Goal: Task Accomplishment & Management: Use online tool/utility

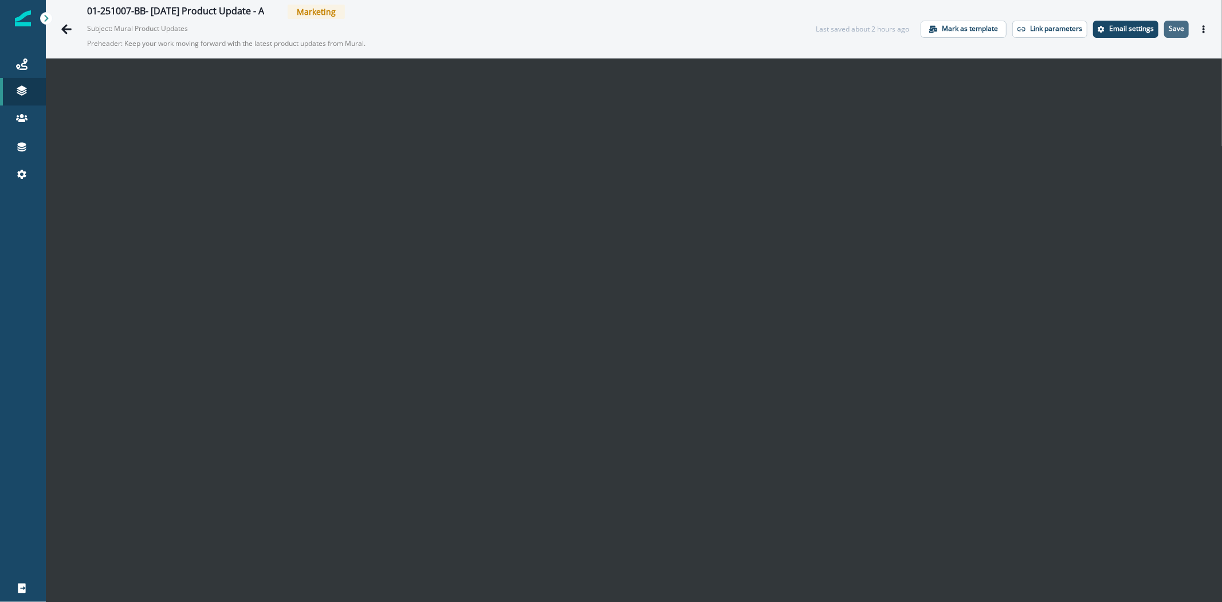
click at [1169, 28] on p "Save" at bounding box center [1176, 29] width 15 height 8
click at [1169, 26] on p "Save" at bounding box center [1176, 29] width 15 height 8
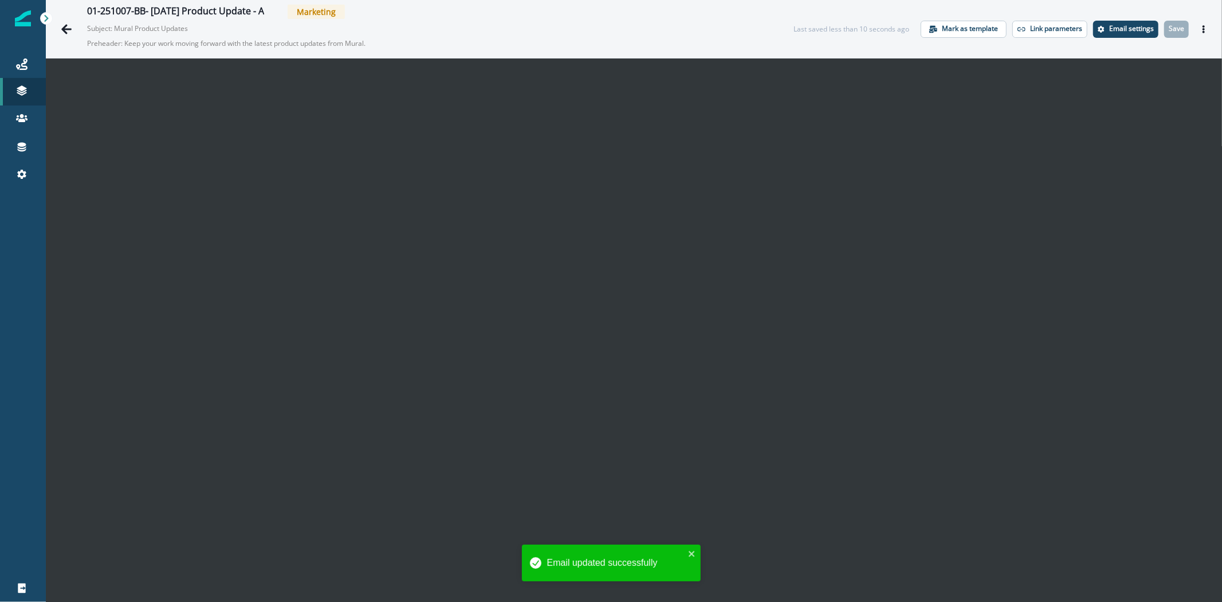
click at [1200, 30] on icon "Actions" at bounding box center [1204, 29] width 8 height 8
click at [1092, 104] on button "Send test email" at bounding box center [1139, 98] width 127 height 21
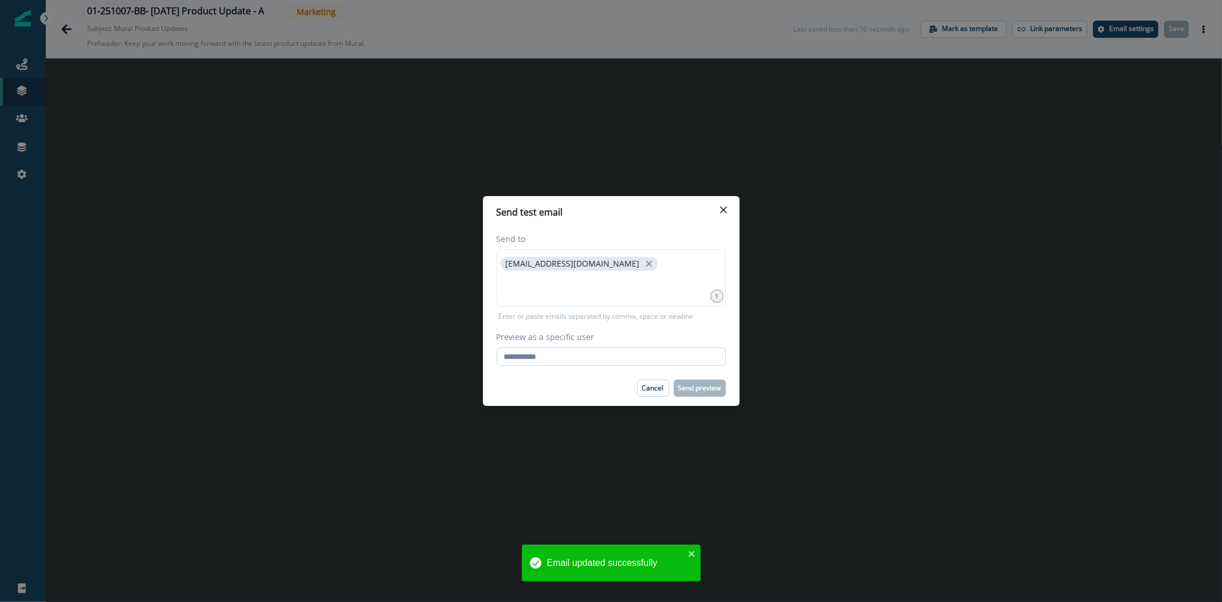
click at [552, 362] on input "Preview as a specific user" at bounding box center [611, 356] width 229 height 18
type input "**********"
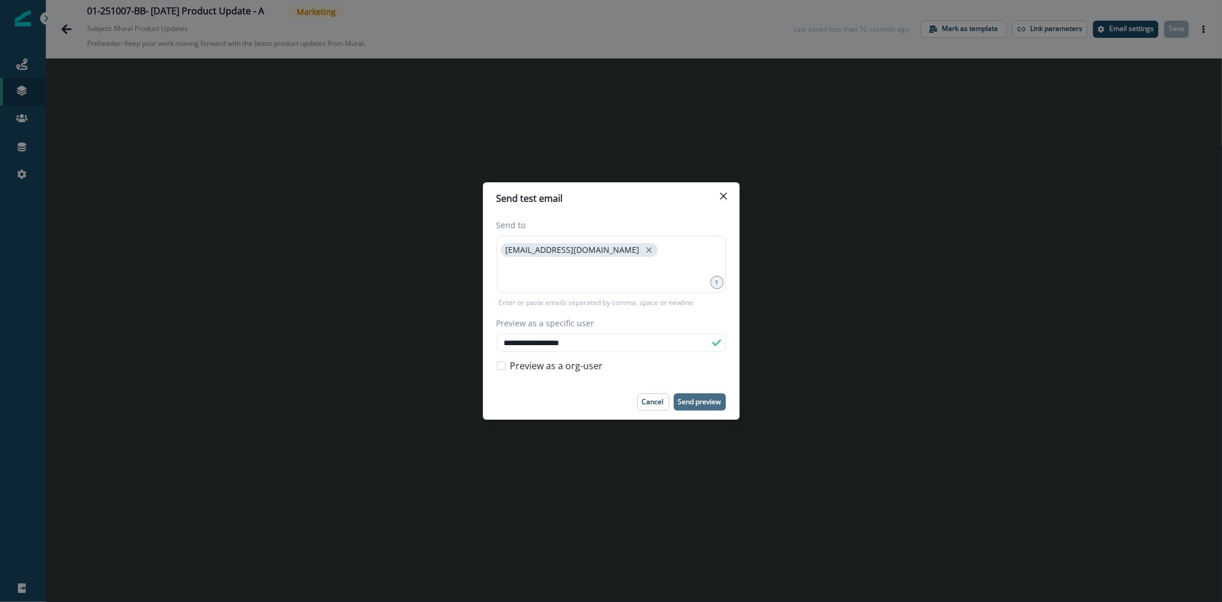
click at [698, 398] on p "Send preview" at bounding box center [699, 402] width 43 height 8
click at [729, 188] on button "Close" at bounding box center [723, 196] width 18 height 18
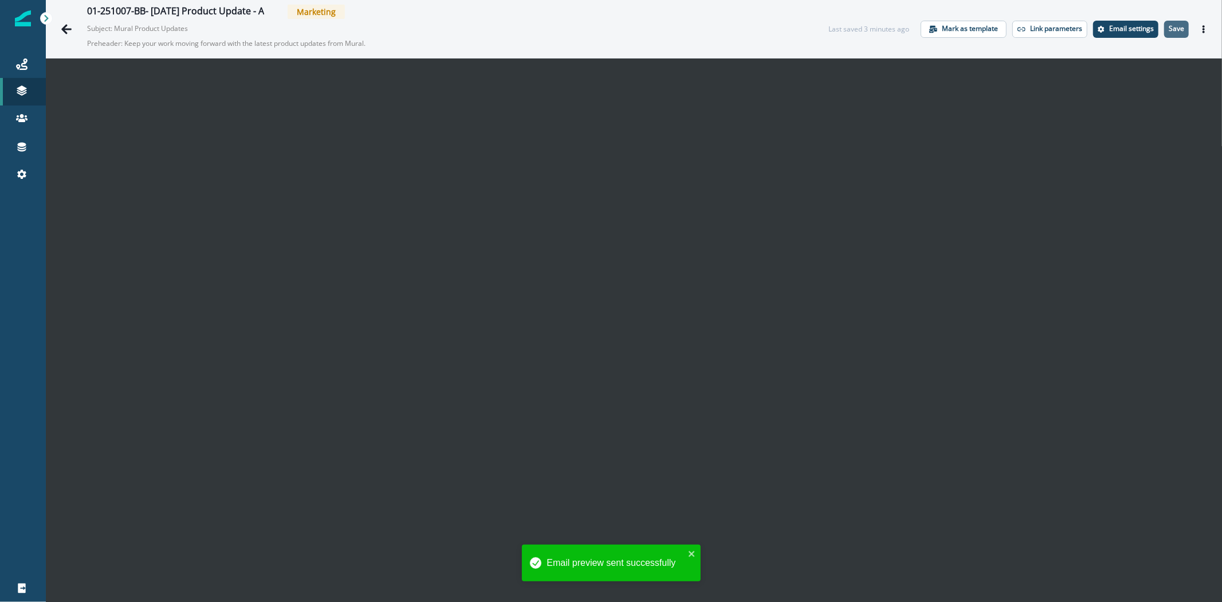
click at [1169, 32] on p "Save" at bounding box center [1176, 29] width 15 height 8
click at [1169, 27] on p "Save" at bounding box center [1176, 29] width 15 height 8
click at [1169, 33] on button "Save" at bounding box center [1176, 29] width 25 height 17
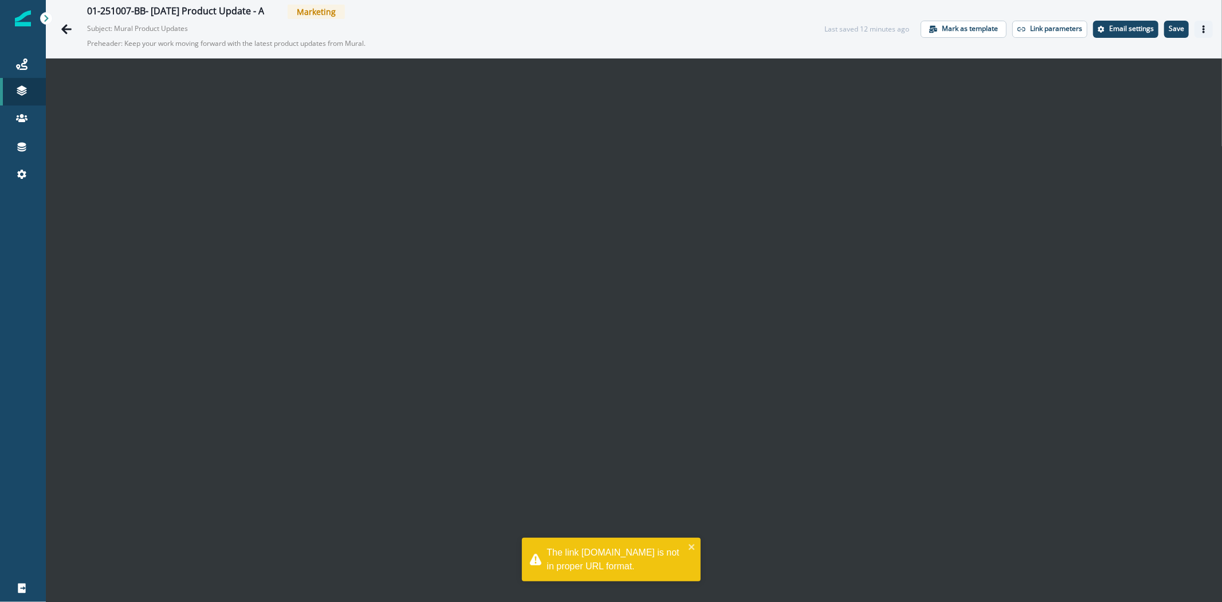
click at [1200, 28] on icon "Actions" at bounding box center [1204, 29] width 8 height 8
click at [1107, 100] on button "Send test email" at bounding box center [1139, 98] width 127 height 21
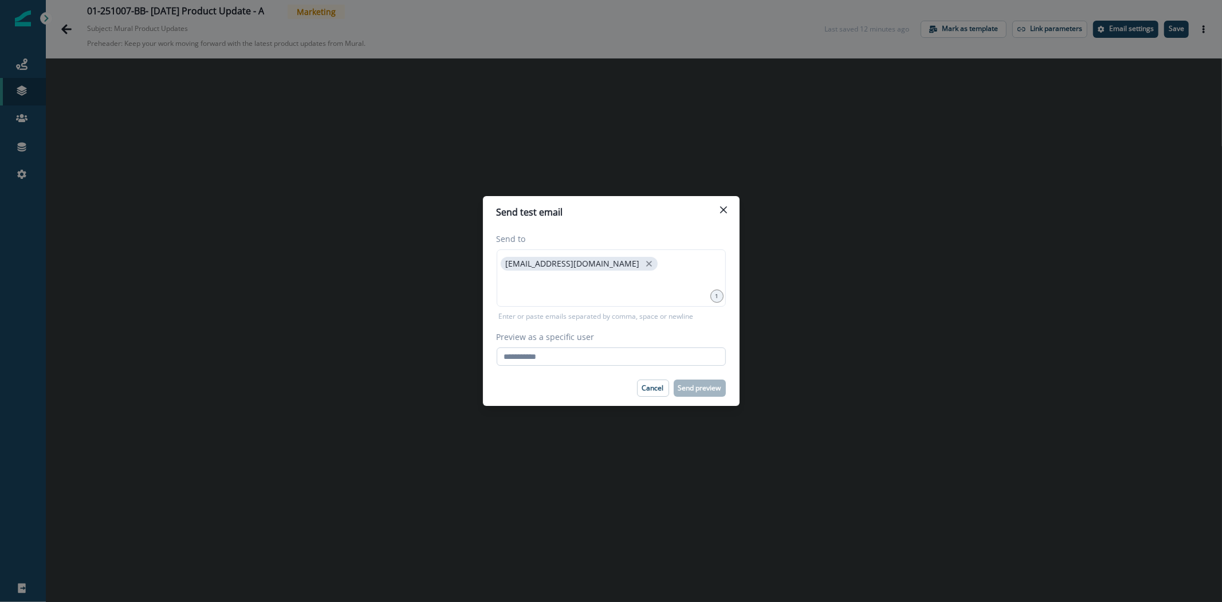
click at [571, 362] on input "Preview as a specific user" at bounding box center [611, 356] width 229 height 18
type input "**********"
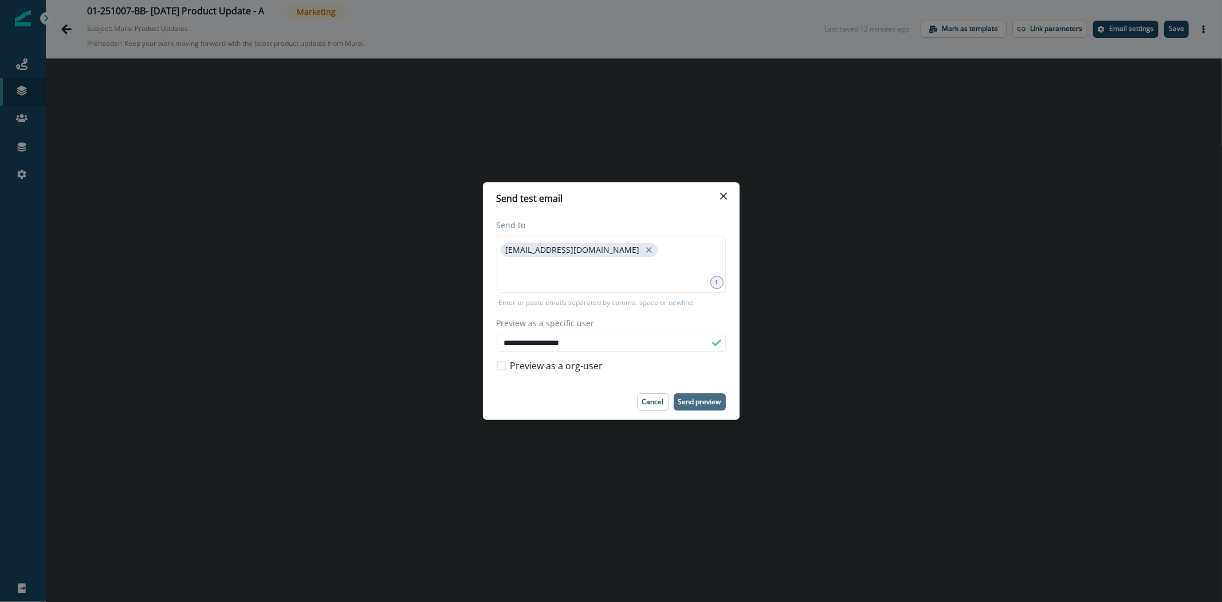
click at [708, 398] on p "Send preview" at bounding box center [699, 402] width 43 height 8
click at [725, 193] on icon "Close" at bounding box center [723, 196] width 7 height 7
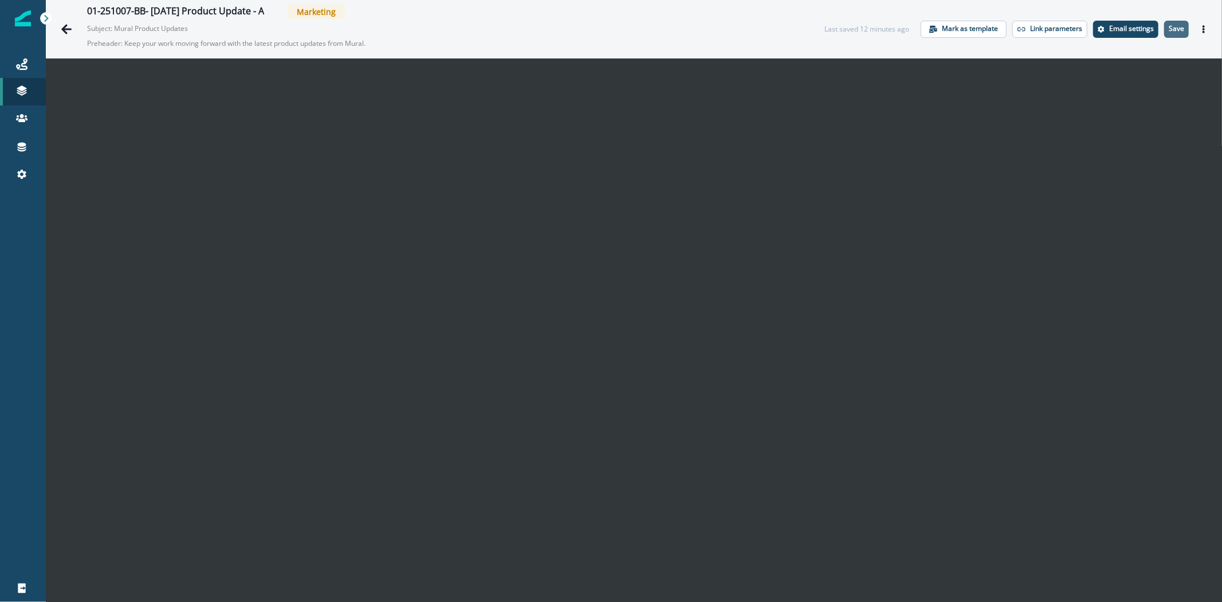
click at [1169, 28] on p "Save" at bounding box center [1176, 29] width 15 height 8
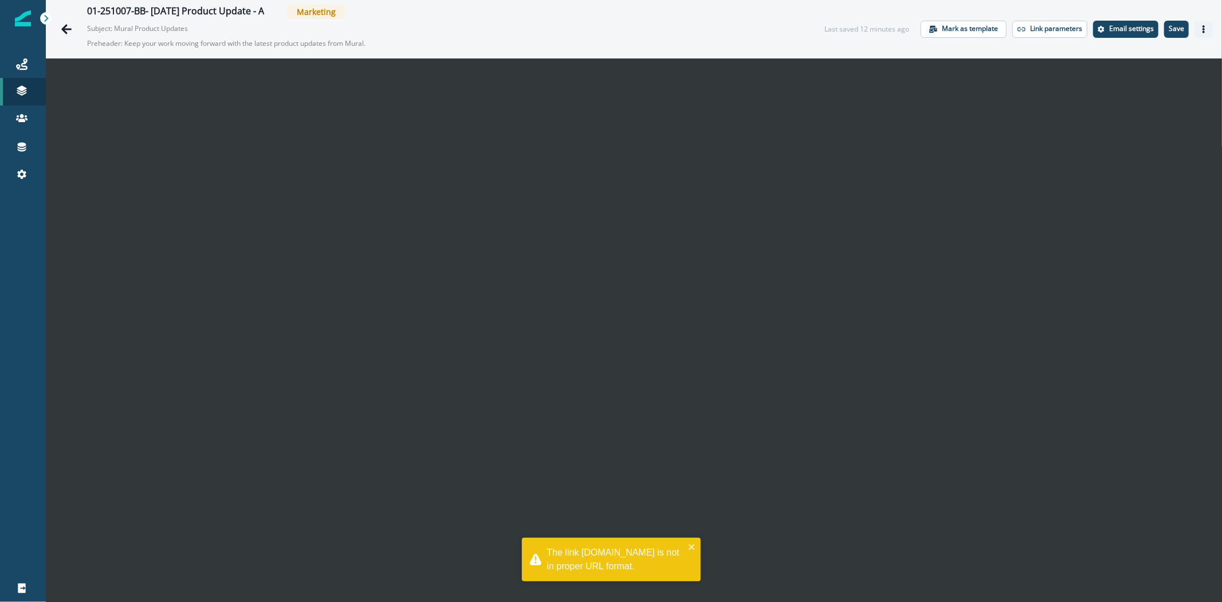
click at [1200, 28] on icon "Actions" at bounding box center [1204, 29] width 8 height 8
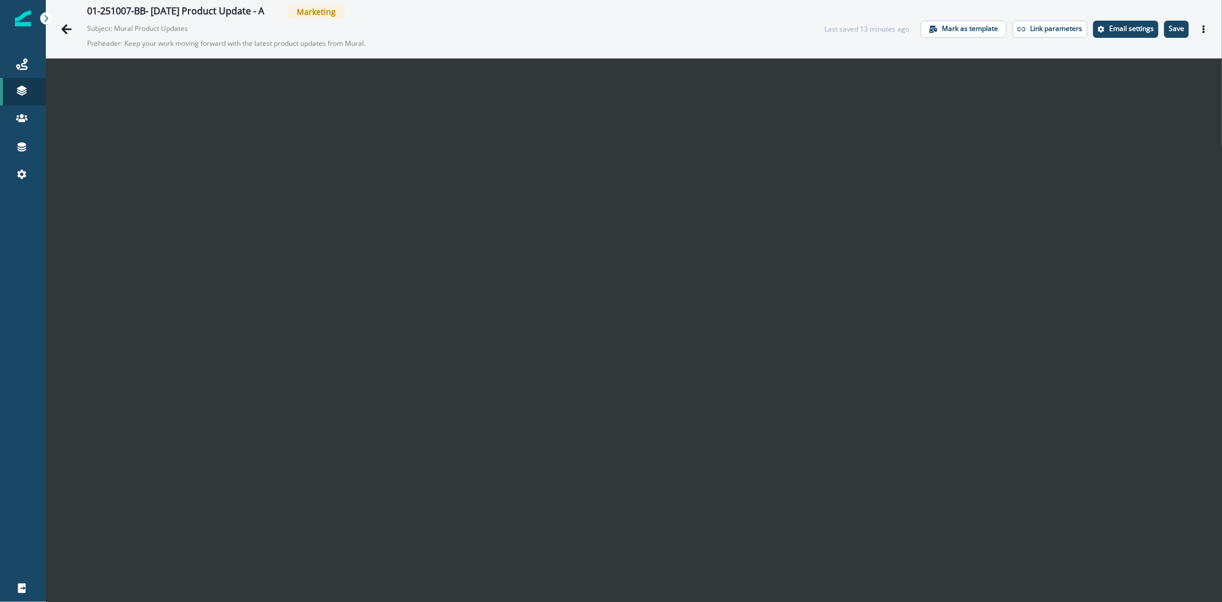
click at [1200, 28] on icon "Actions" at bounding box center [1204, 29] width 8 height 8
click at [1135, 101] on button "Send test email" at bounding box center [1139, 98] width 127 height 21
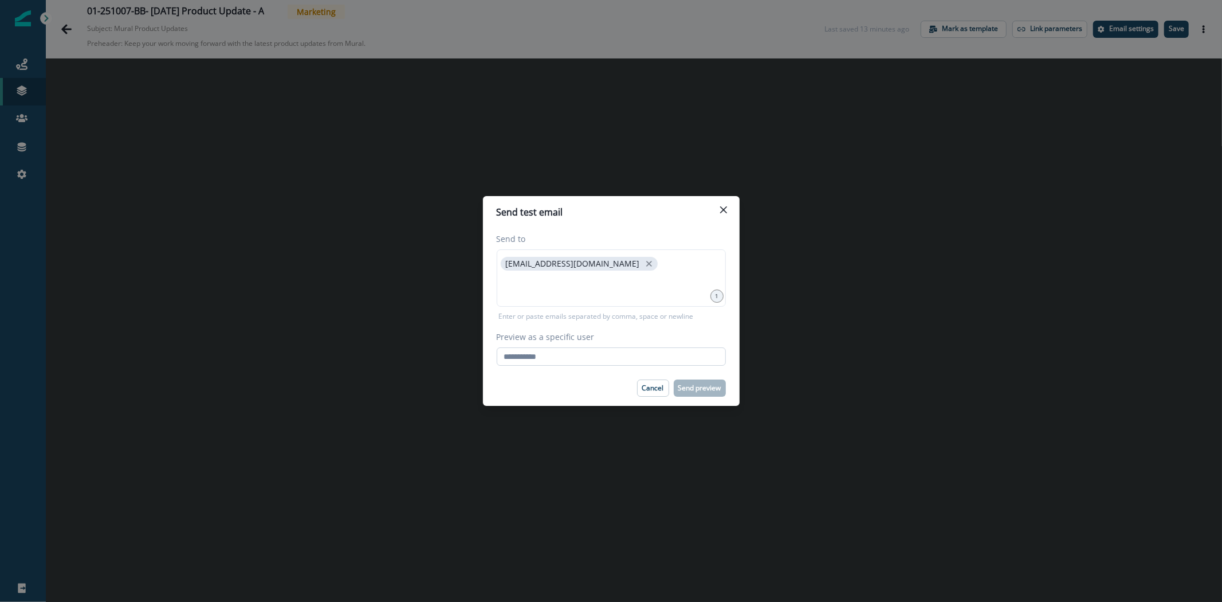
click at [621, 362] on input "Preview as a specific user" at bounding box center [611, 356] width 229 height 18
type input "**********"
click at [594, 388] on div "Cancel Send preview" at bounding box center [611, 387] width 229 height 17
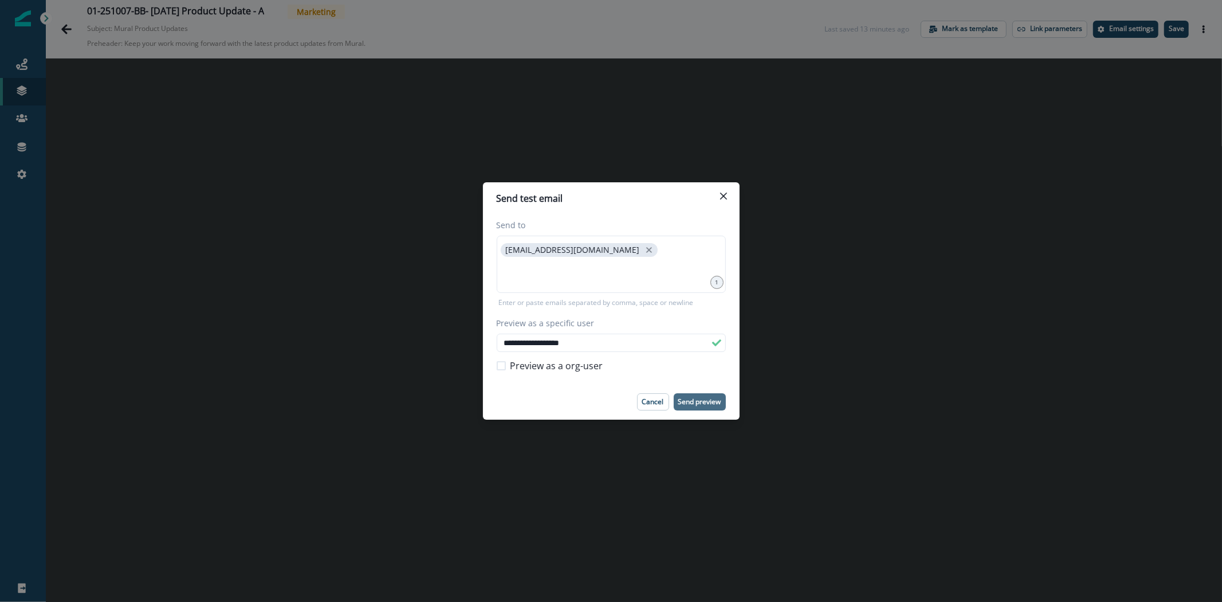
click at [689, 400] on p "Send preview" at bounding box center [699, 402] width 43 height 8
click at [697, 398] on p "Send preview" at bounding box center [699, 402] width 43 height 8
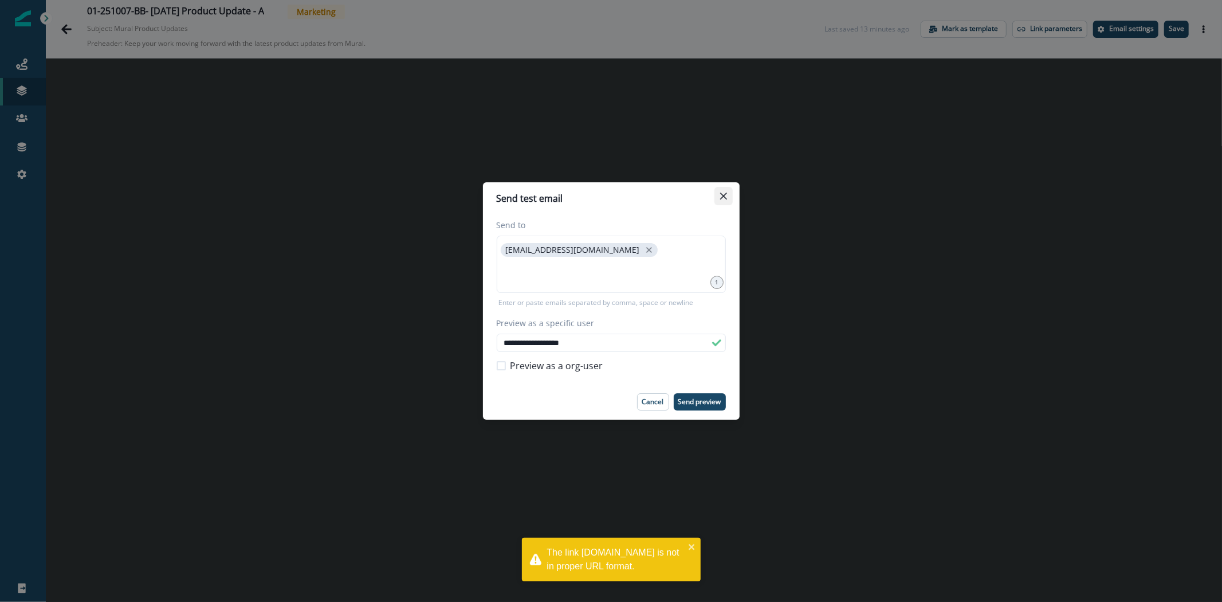
click at [720, 198] on icon "Close" at bounding box center [723, 196] width 7 height 7
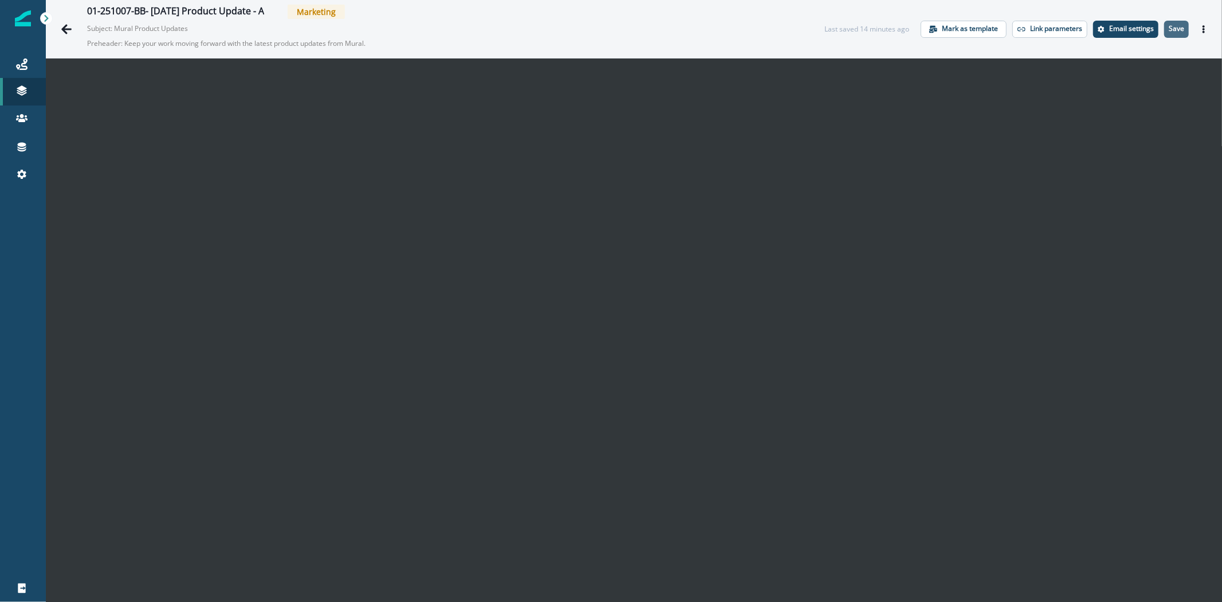
click at [1169, 32] on p "Save" at bounding box center [1176, 29] width 15 height 8
click at [1195, 23] on button "Actions" at bounding box center [1204, 29] width 18 height 17
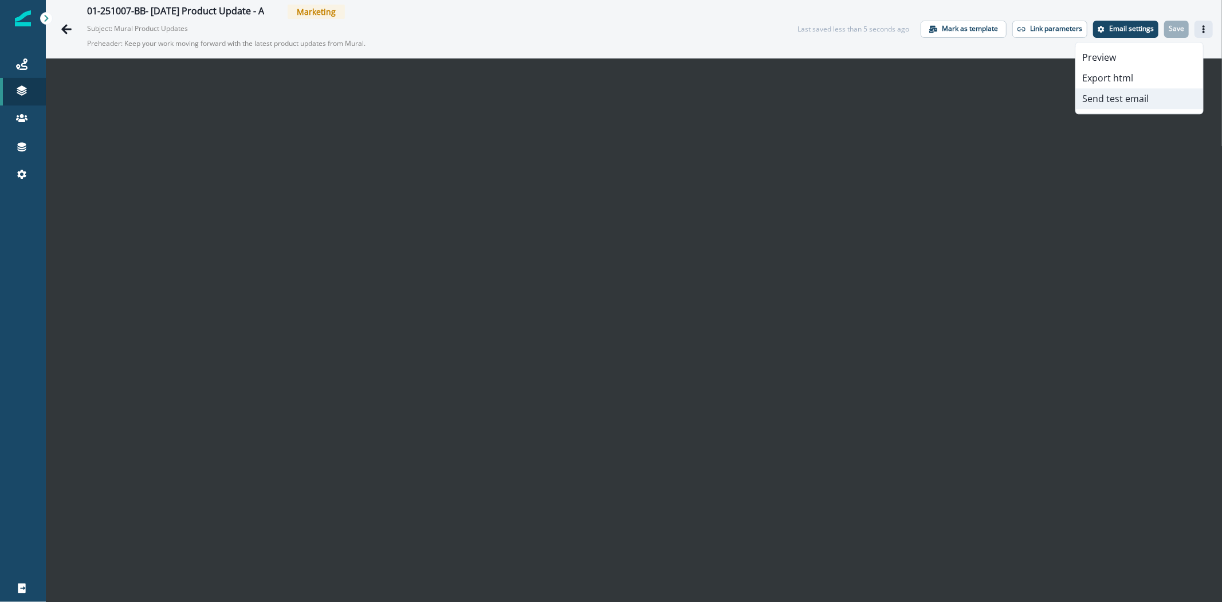
click at [1116, 103] on button "Send test email" at bounding box center [1139, 98] width 127 height 21
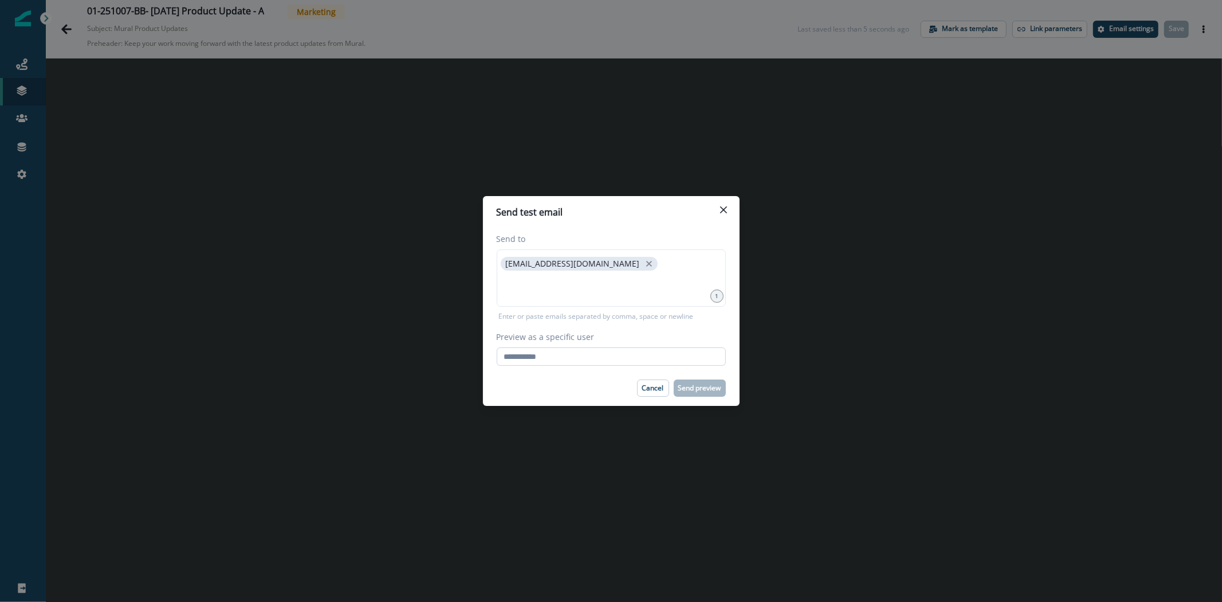
click at [602, 352] on input "Preview as a specific user" at bounding box center [611, 356] width 229 height 18
type input "**********"
click at [600, 390] on div "Cancel Send preview" at bounding box center [611, 387] width 229 height 17
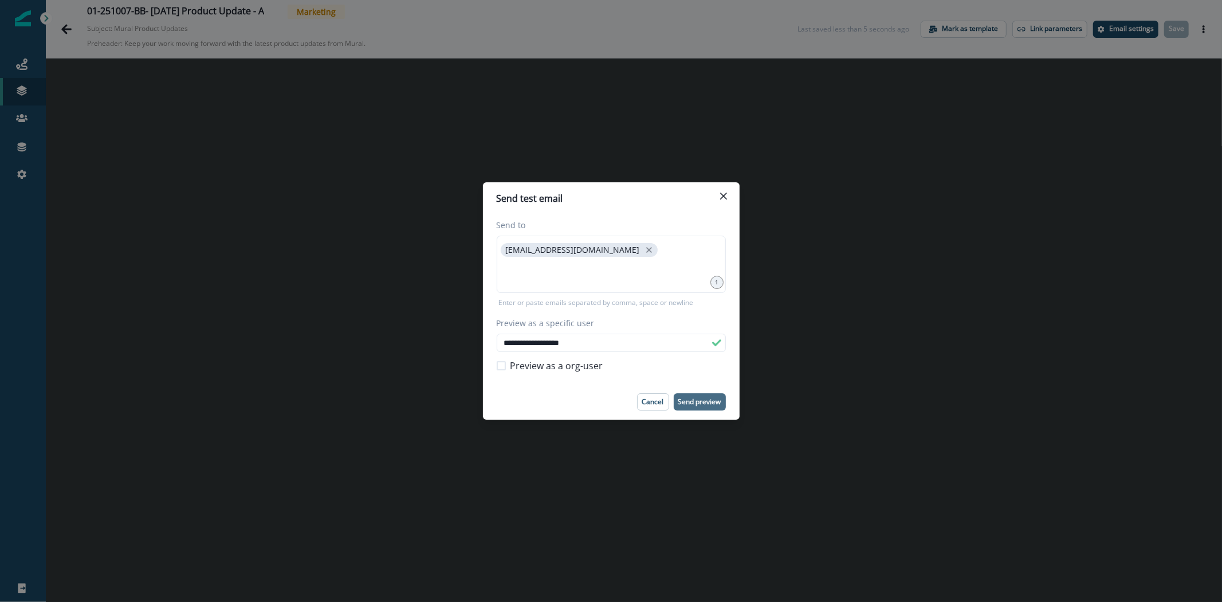
click at [694, 399] on p "Send preview" at bounding box center [699, 402] width 43 height 8
click at [721, 198] on icon "Close" at bounding box center [723, 196] width 7 height 7
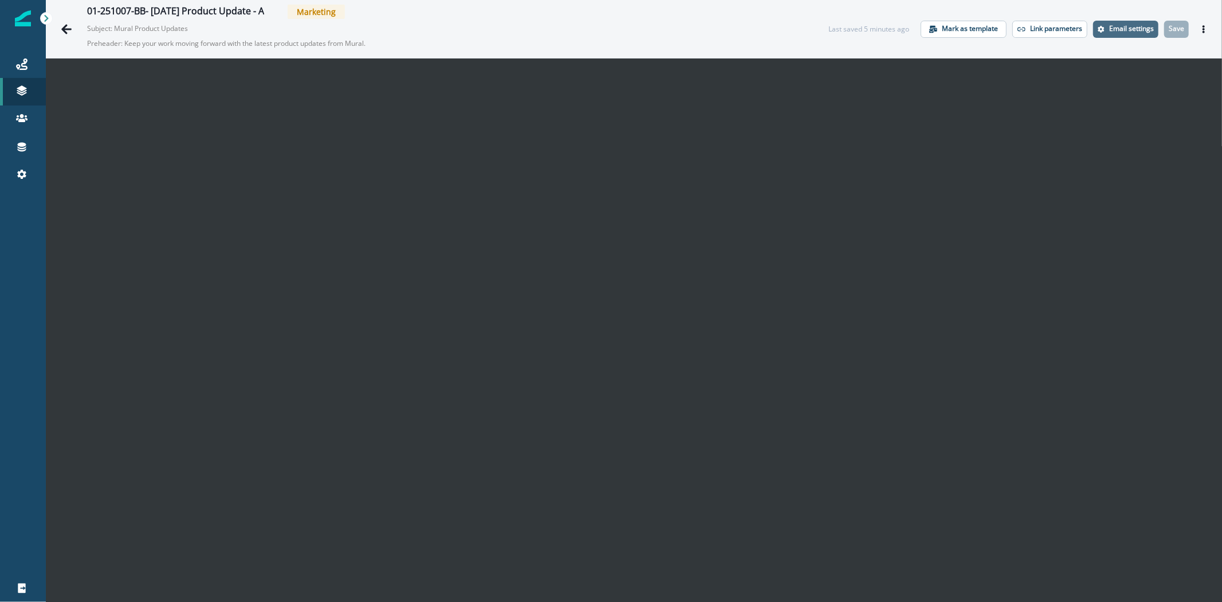
click at [1120, 27] on p "Email settings" at bounding box center [1131, 29] width 45 height 8
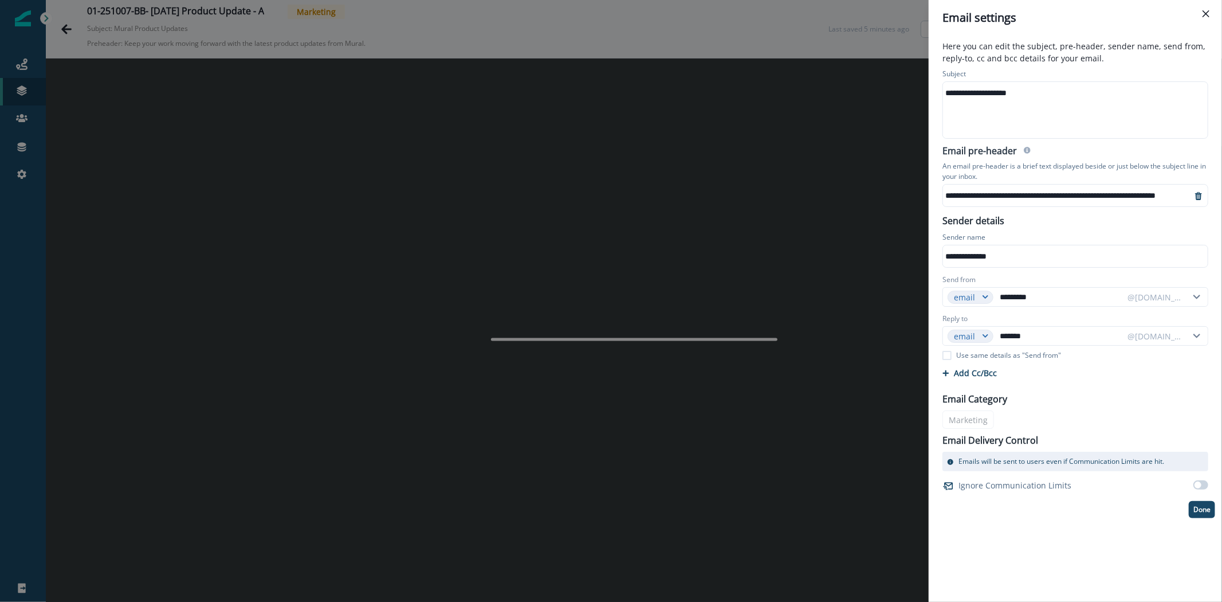
click at [1173, 191] on div "**********" at bounding box center [1087, 195] width 289 height 17
click at [1173, 191] on div "**********" at bounding box center [1083, 195] width 289 height 17
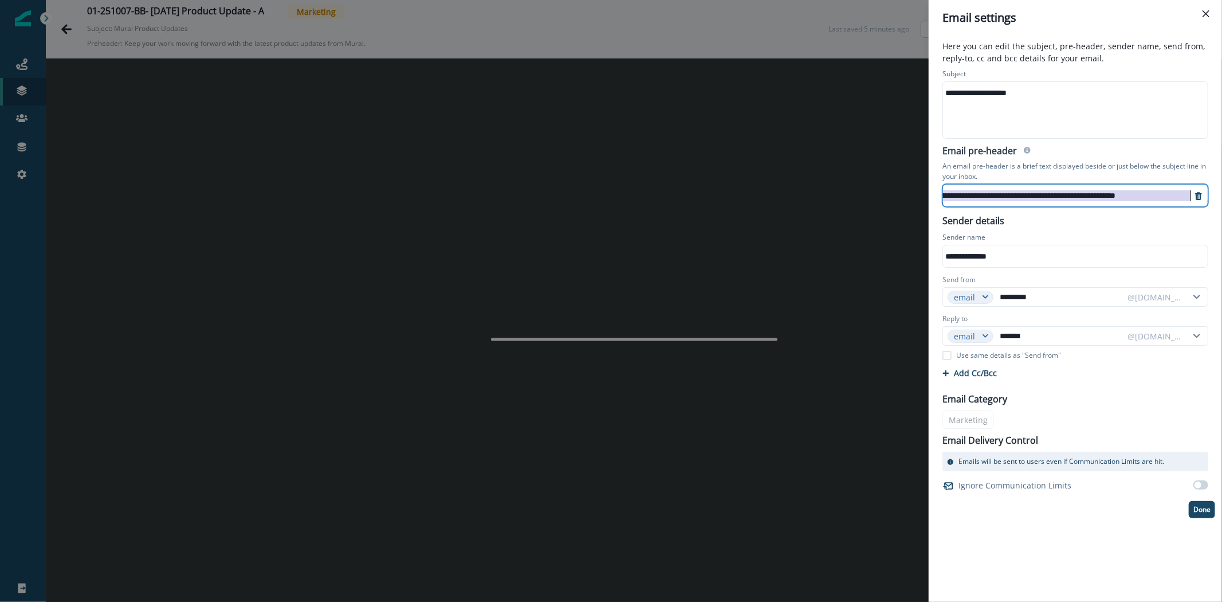
click at [1173, 191] on div "**********" at bounding box center [1047, 195] width 289 height 17
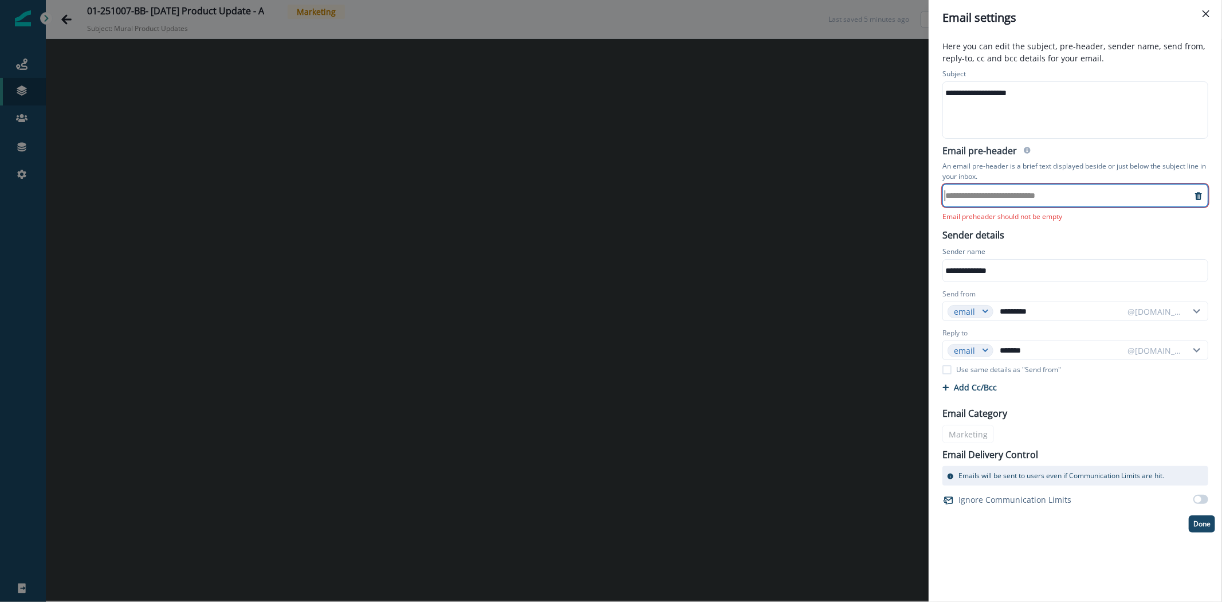
scroll to position [0, 0]
click at [1068, 193] on div "**********" at bounding box center [1067, 195] width 249 height 17
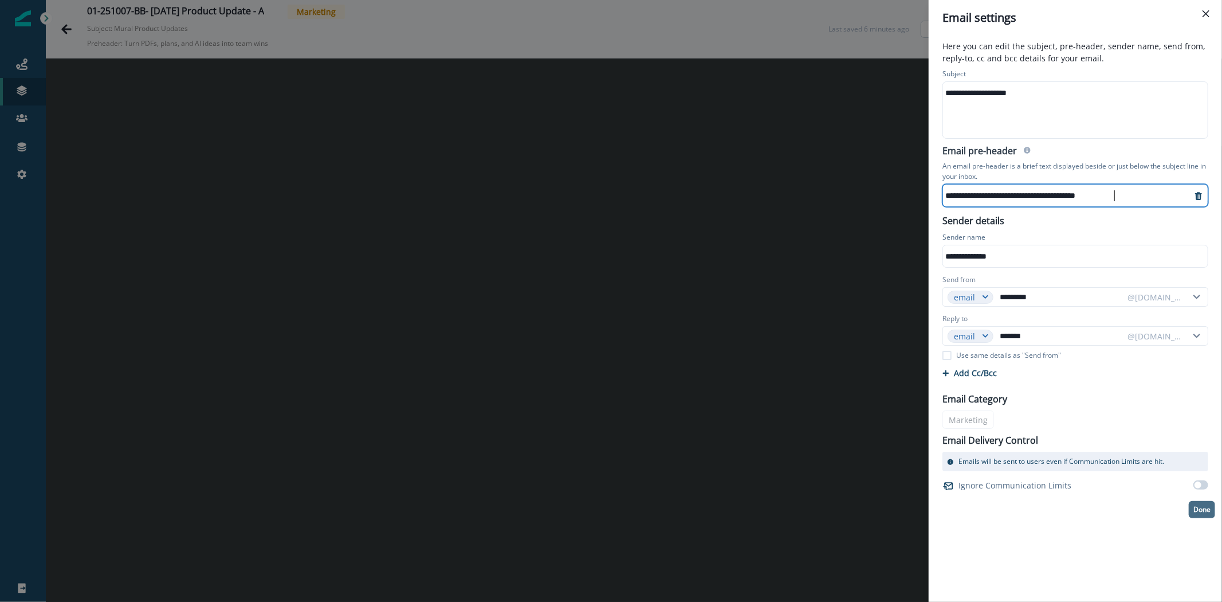
click at [1197, 506] on p "Done" at bounding box center [1201, 509] width 17 height 8
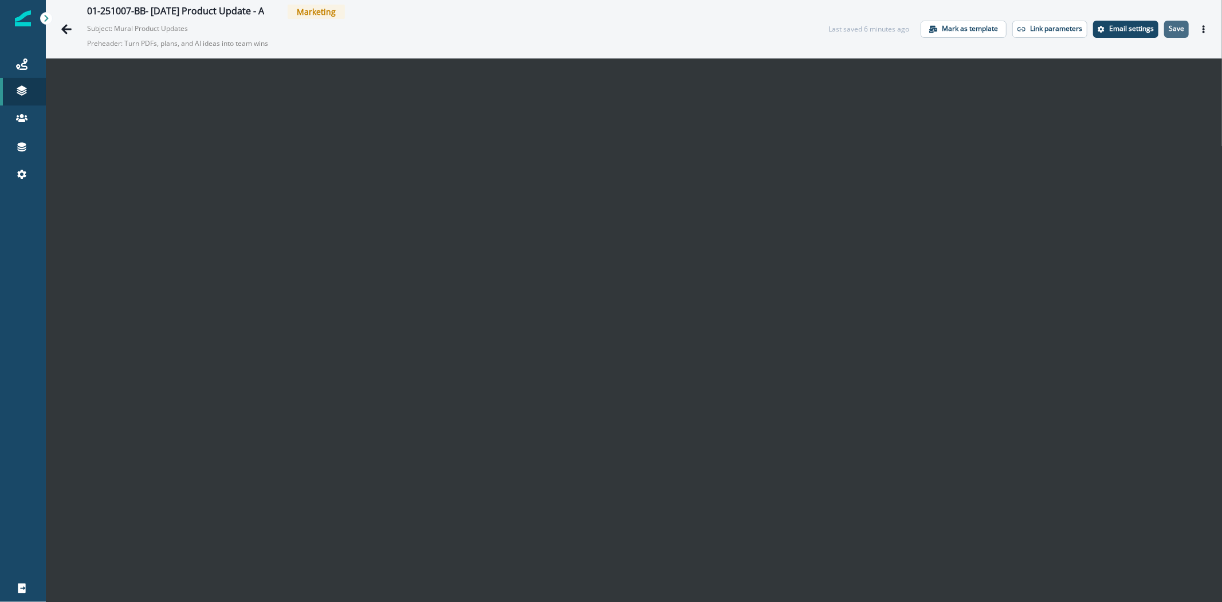
click at [1170, 33] on button "Save" at bounding box center [1176, 29] width 25 height 17
click at [1169, 29] on p "Save" at bounding box center [1176, 29] width 15 height 8
click at [1200, 30] on icon "Actions" at bounding box center [1204, 29] width 8 height 8
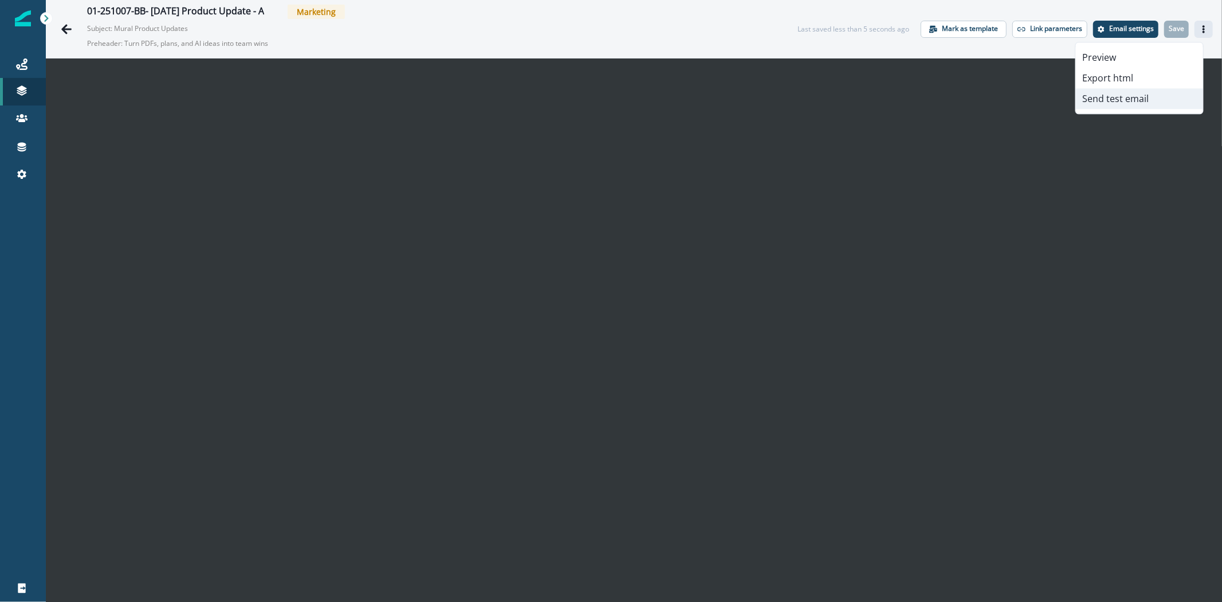
click at [1106, 102] on button "Send test email" at bounding box center [1139, 98] width 127 height 21
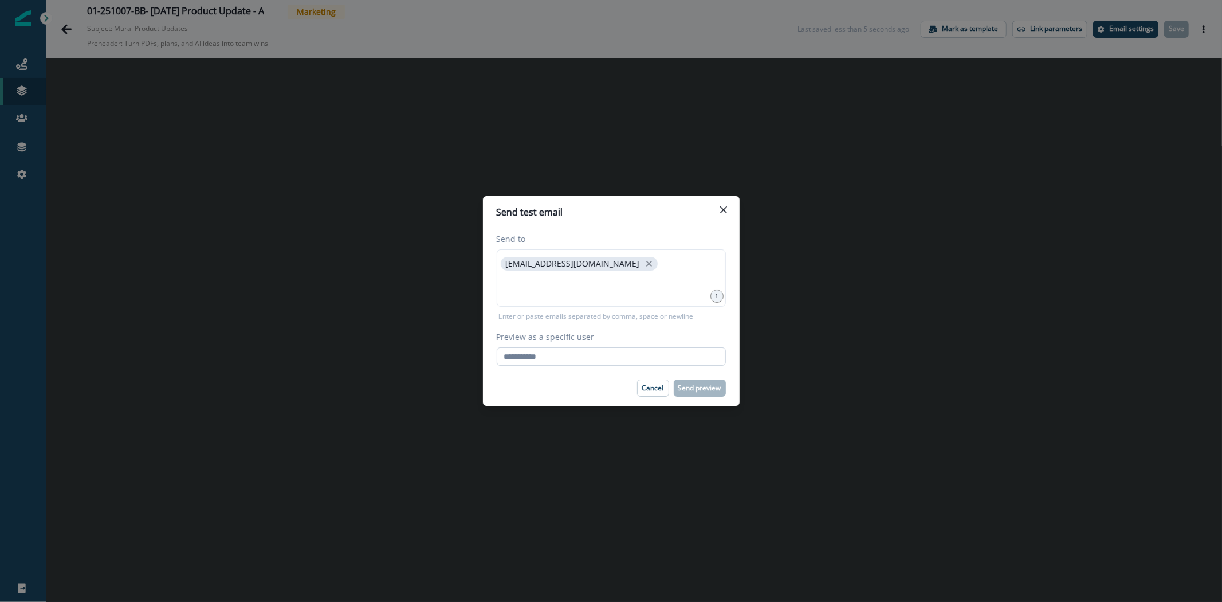
click at [627, 353] on input "Preview as a specific user" at bounding box center [611, 356] width 229 height 18
type input "**********"
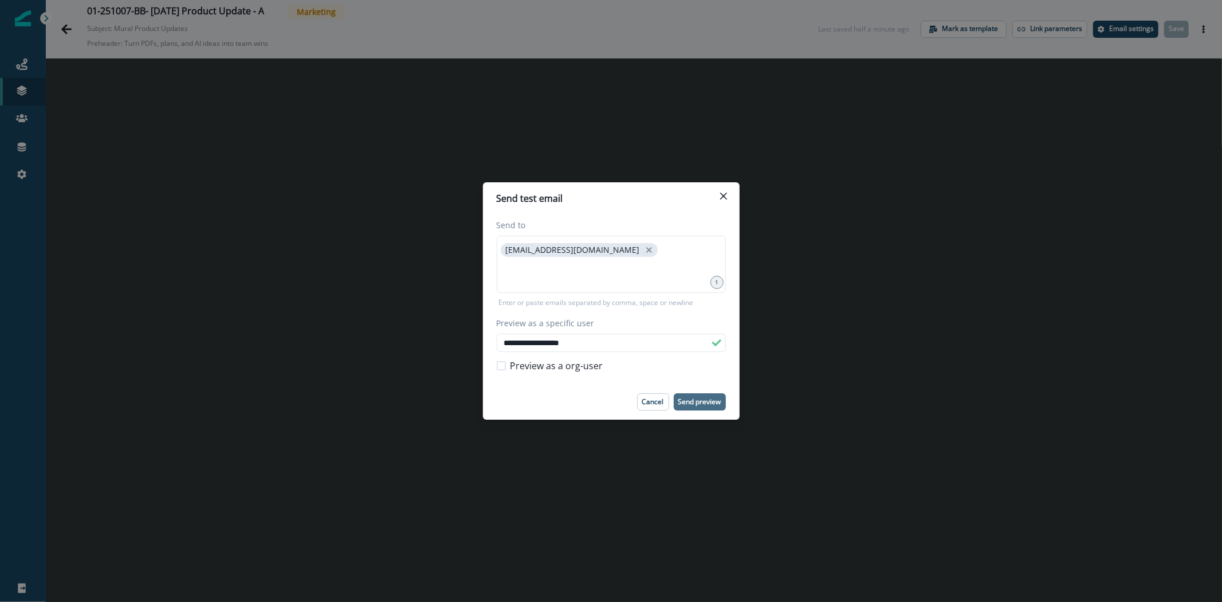
click at [686, 401] on p "Send preview" at bounding box center [699, 402] width 43 height 8
